Goal: Check status

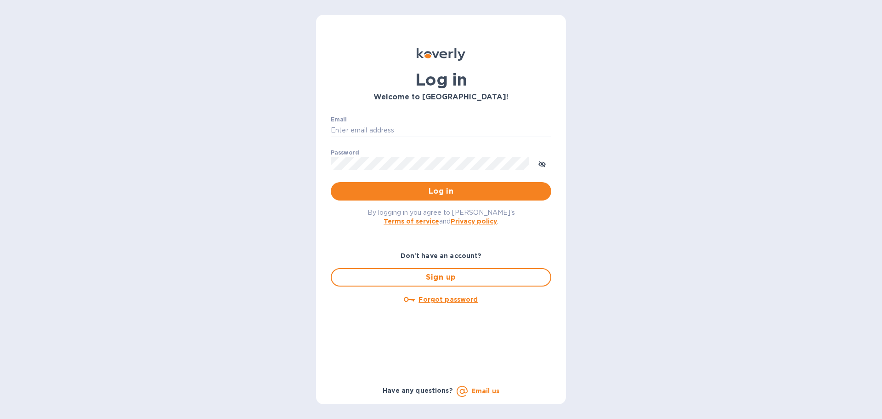
click at [420, 137] on div "Email ​" at bounding box center [441, 132] width 221 height 33
click at [414, 127] on input "Email" at bounding box center [441, 131] width 221 height 14
type input "pranjal@sweetrobo.com"
click at [547, 164] on button "toggle password visibility" at bounding box center [542, 163] width 18 height 18
click at [478, 197] on button "Log in" at bounding box center [441, 191] width 221 height 18
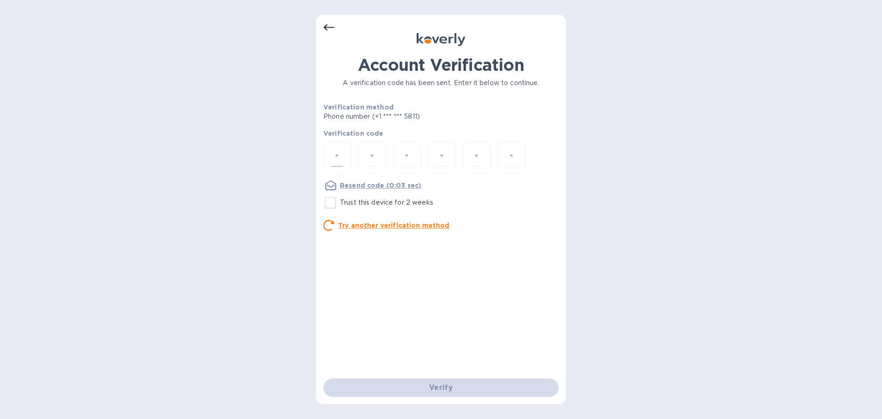
click at [335, 159] on input "number" at bounding box center [337, 157] width 12 height 17
type input "6"
type input "8"
type input "9"
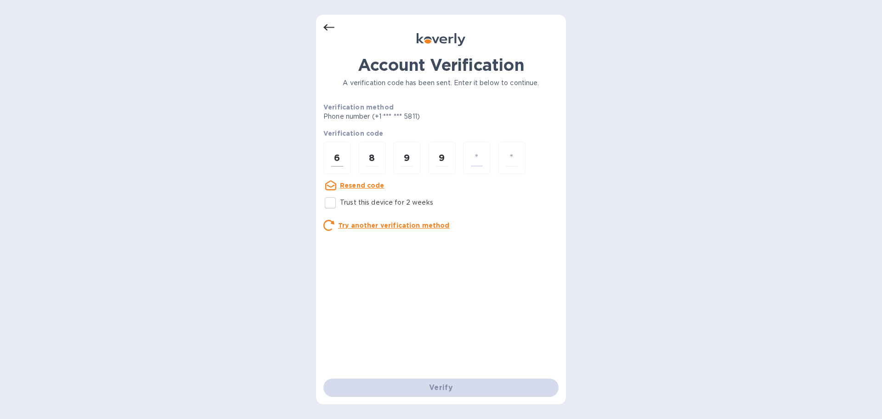
type input "4"
type input "0"
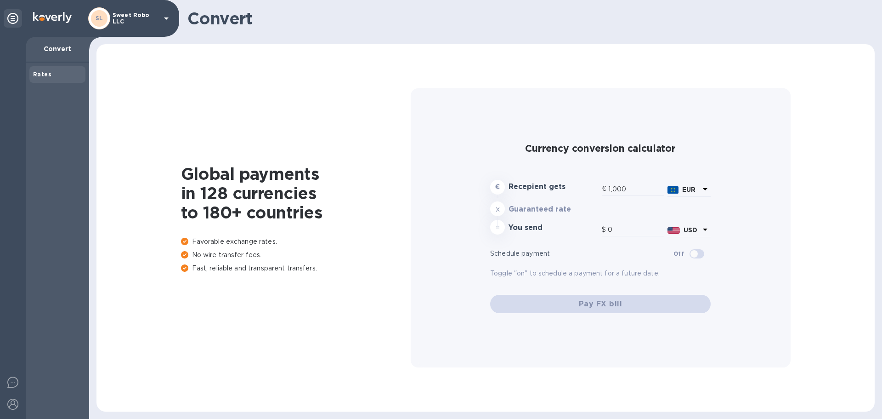
type input "1,171.14"
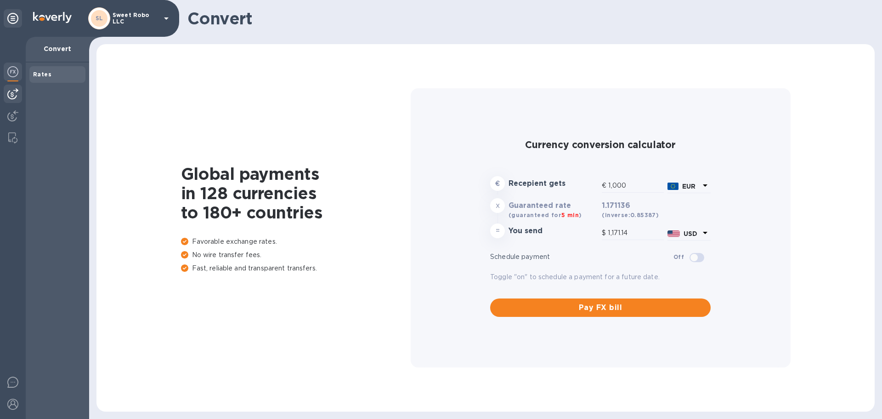
click at [17, 91] on img at bounding box center [12, 93] width 11 height 11
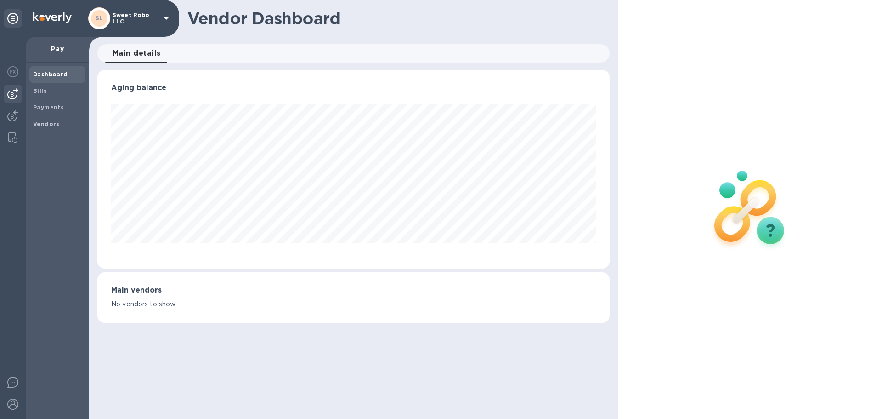
scroll to position [199, 512]
click at [54, 108] on b "Payments" at bounding box center [48, 107] width 31 height 7
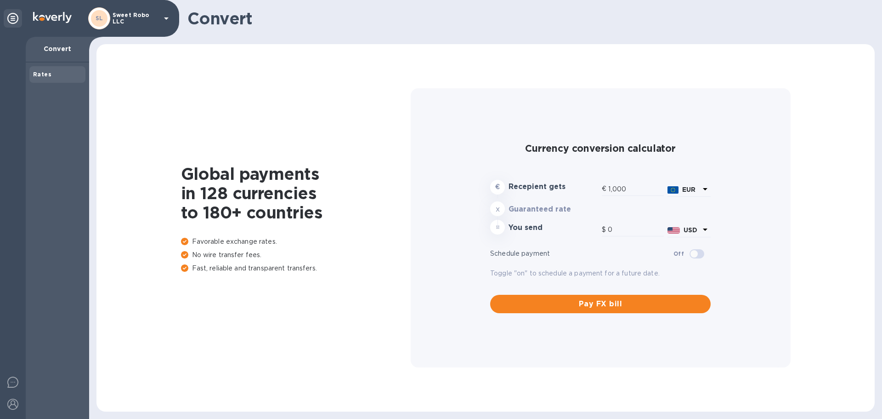
type input "1,171.14"
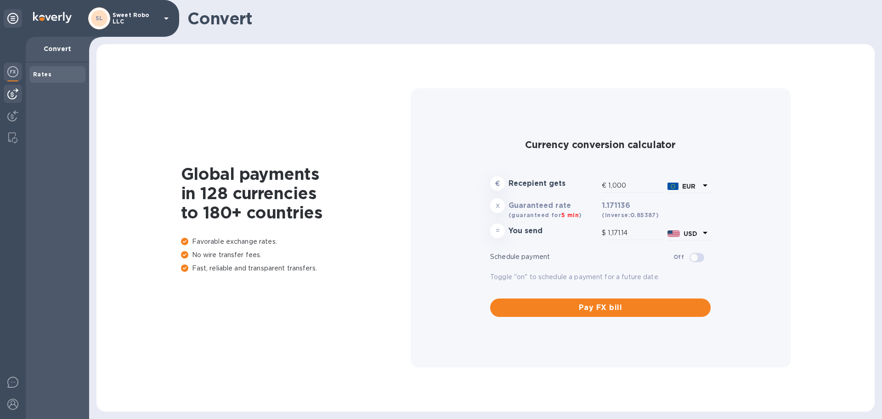
click at [12, 90] on img at bounding box center [12, 93] width 11 height 11
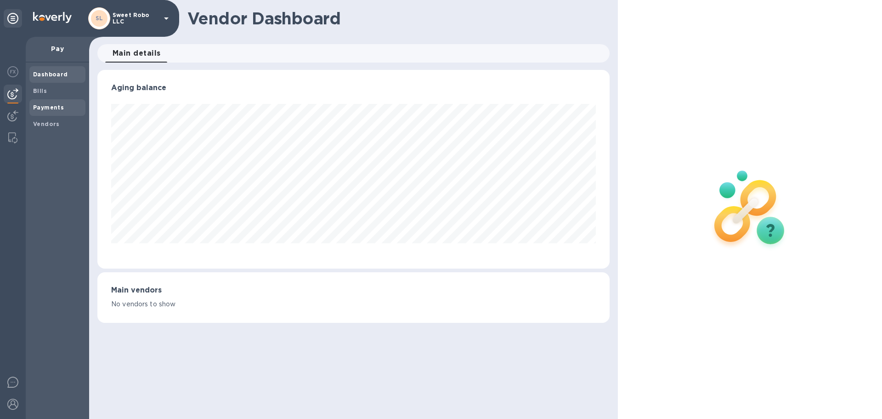
scroll to position [199, 512]
click at [48, 105] on b "Payments" at bounding box center [48, 107] width 31 height 7
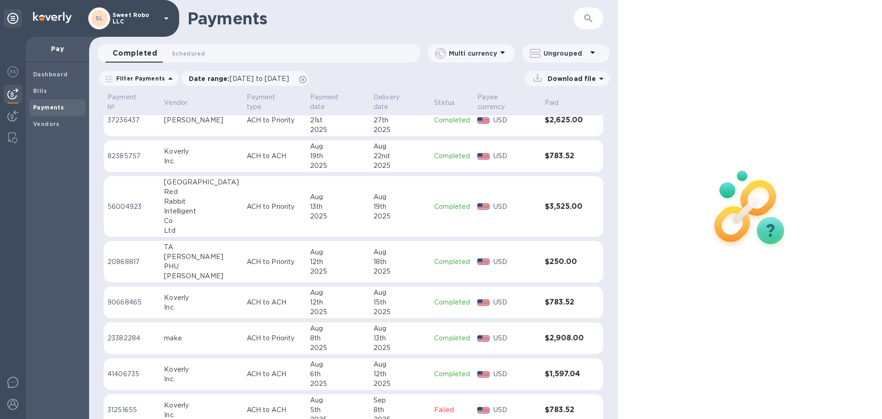
scroll to position [148, 0]
